Goal: Obtain resource: Download file/media

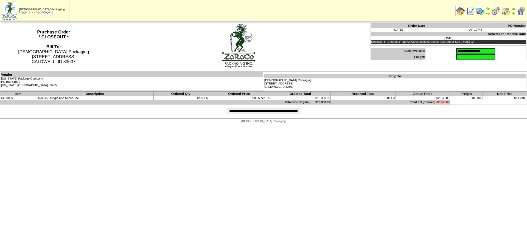
click at [260, 111] on input "**********" at bounding box center [263, 111] width 73 height 5
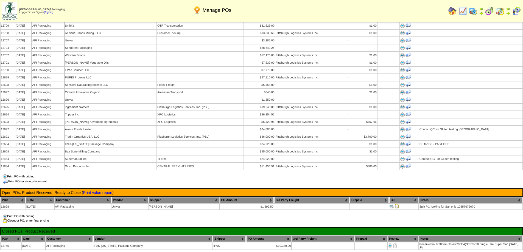
scroll to position [412, 0]
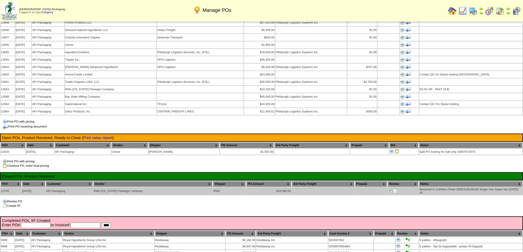
click at [395, 189] on img at bounding box center [395, 191] width 4 height 4
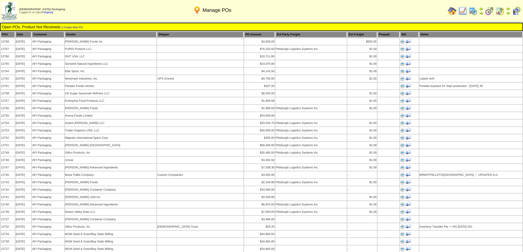
scroll to position [412, 0]
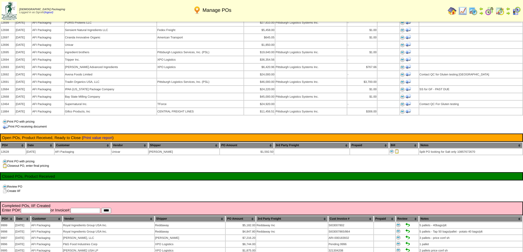
click at [450, 11] on img at bounding box center [451, 11] width 9 height 9
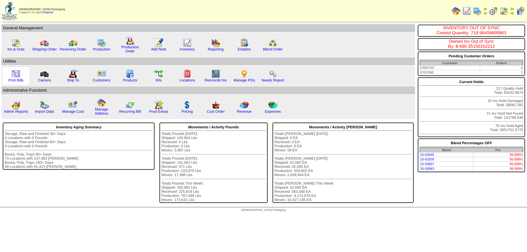
click at [15, 74] on img at bounding box center [16, 73] width 9 height 9
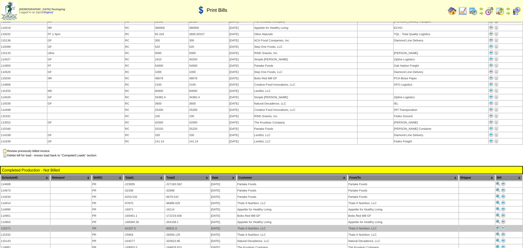
scroll to position [221, 0]
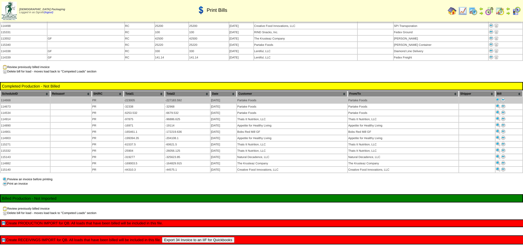
click at [504, 98] on img at bounding box center [503, 100] width 4 height 4
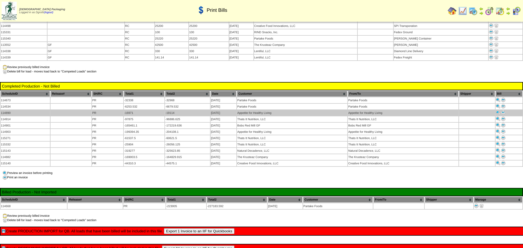
scroll to position [221, 0]
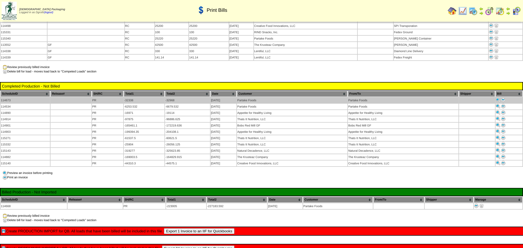
click at [503, 98] on img at bounding box center [503, 100] width 4 height 4
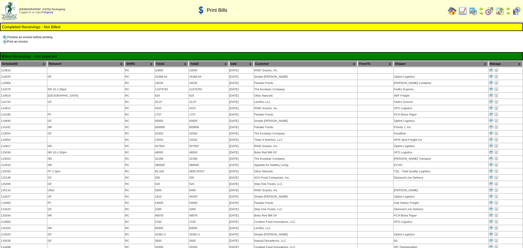
scroll to position [221, 0]
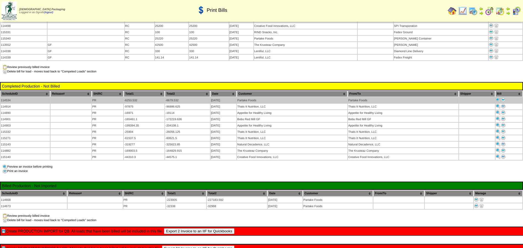
click at [503, 98] on img at bounding box center [503, 100] width 4 height 4
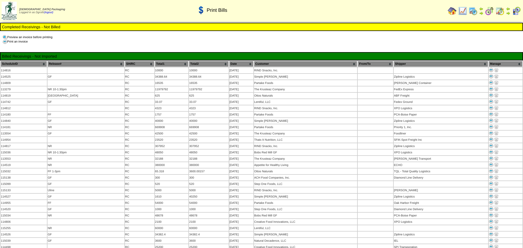
scroll to position [221, 0]
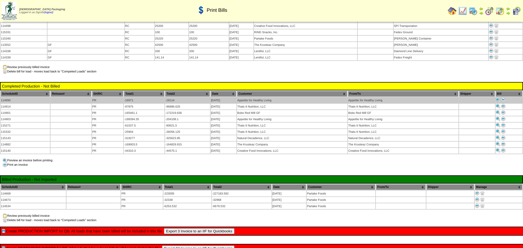
click at [503, 98] on img at bounding box center [503, 100] width 4 height 4
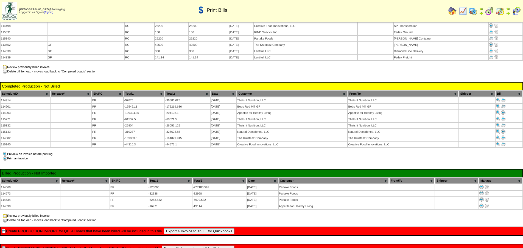
scroll to position [221, 0]
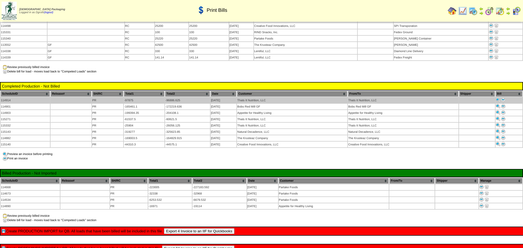
click at [503, 98] on img at bounding box center [503, 100] width 4 height 4
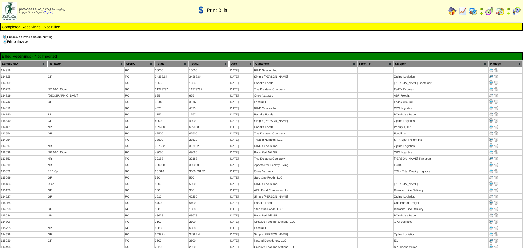
scroll to position [221, 0]
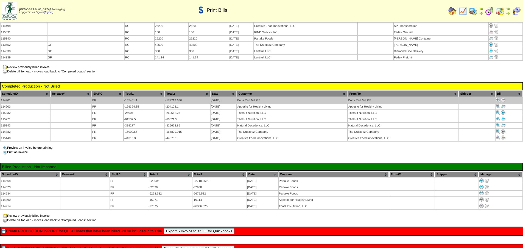
click at [503, 98] on img at bounding box center [503, 100] width 4 height 4
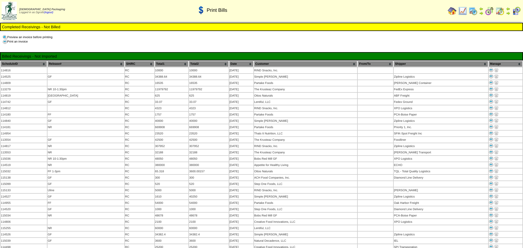
scroll to position [221, 0]
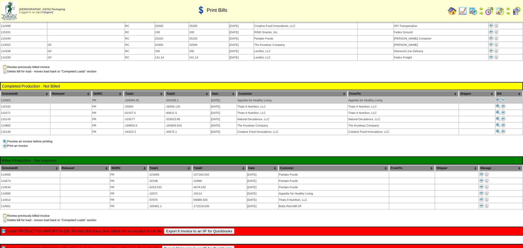
click at [503, 98] on img at bounding box center [503, 100] width 4 height 4
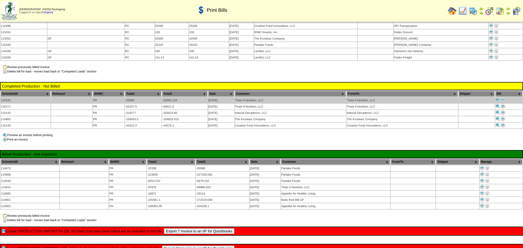
scroll to position [221, 0]
click at [502, 98] on img at bounding box center [502, 100] width 4 height 4
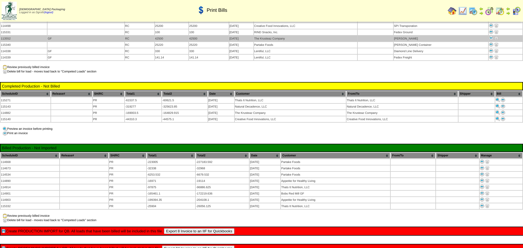
scroll to position [221, 0]
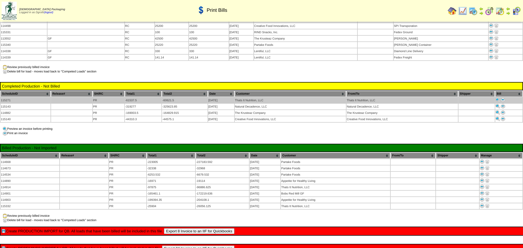
click at [504, 98] on img at bounding box center [502, 100] width 4 height 4
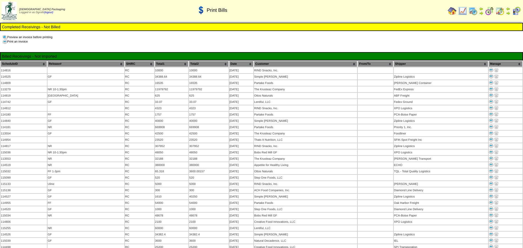
scroll to position [221, 0]
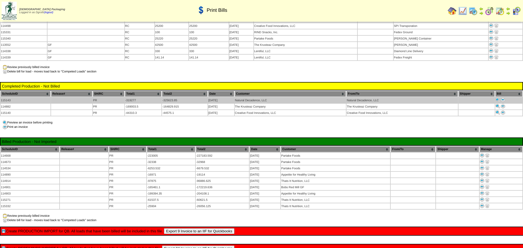
click at [502, 98] on img at bounding box center [502, 100] width 4 height 4
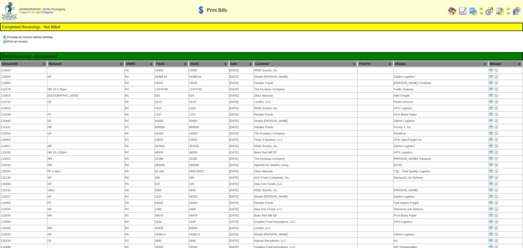
scroll to position [221, 0]
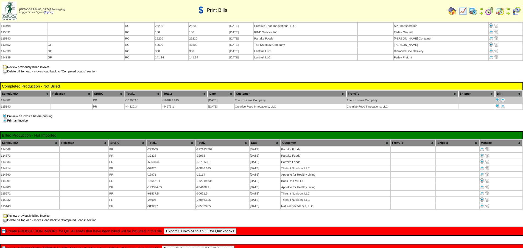
click at [503, 98] on img at bounding box center [502, 100] width 4 height 4
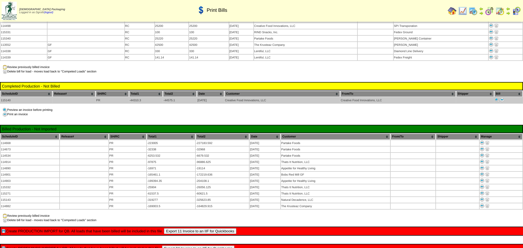
scroll to position [221, 0]
click at [503, 98] on img at bounding box center [502, 100] width 4 height 4
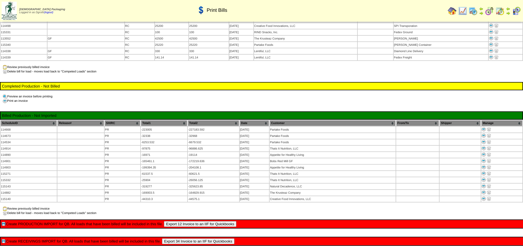
scroll to position [221, 0]
click at [53, 12] on link "(logout)" at bounding box center [48, 12] width 9 height 3
